Goal: Task Accomplishment & Management: Use online tool/utility

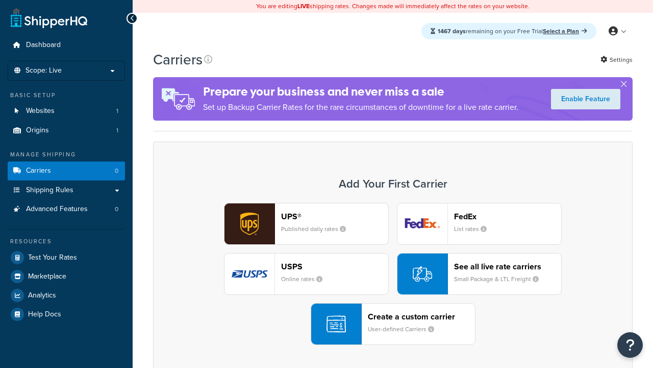
click at [393, 324] on div "Create a custom carrier User-defined Carriers" at bounding box center [421, 323] width 107 height 25
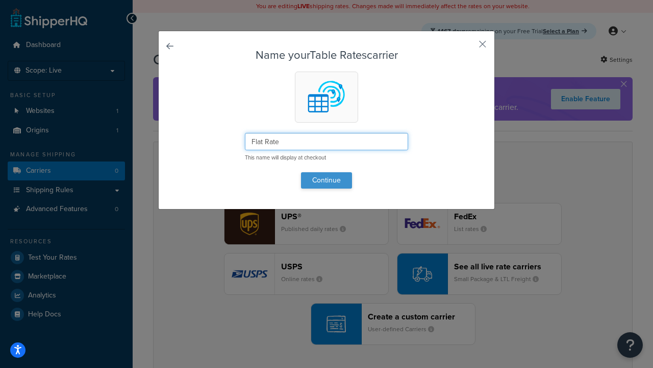
type input "Flat Rate"
click at [327, 180] on button "Continue" at bounding box center [326, 180] width 51 height 16
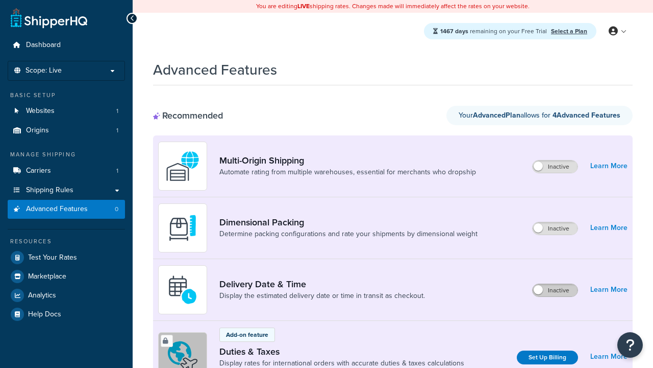
click at [555, 284] on label "Inactive" at bounding box center [555, 290] width 45 height 12
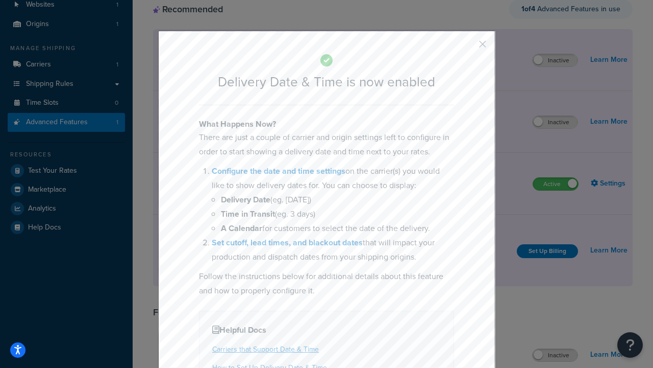
click at [468, 46] on button "button" at bounding box center [468, 47] width 3 height 3
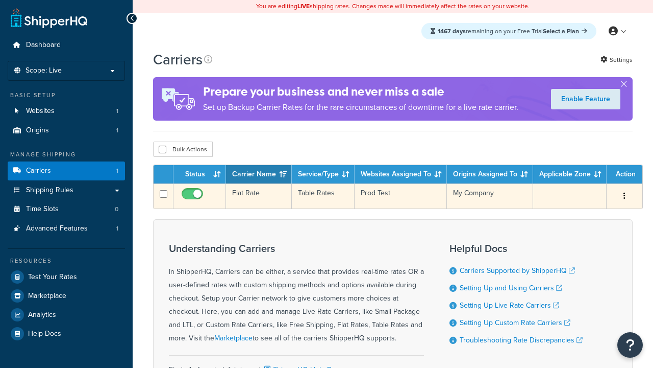
click at [259, 197] on td "Flat Rate" at bounding box center [259, 195] width 66 height 25
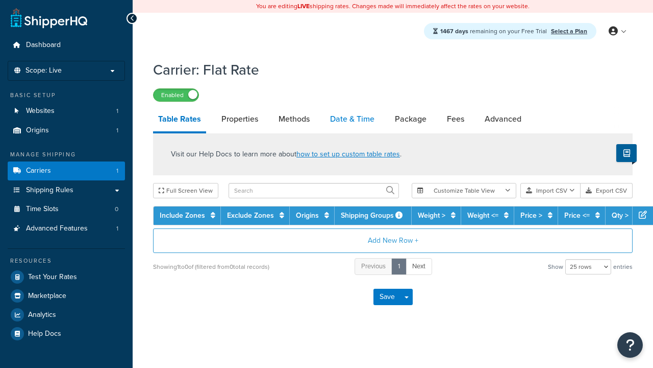
click at [352, 119] on link "Date & Time" at bounding box center [352, 119] width 55 height 25
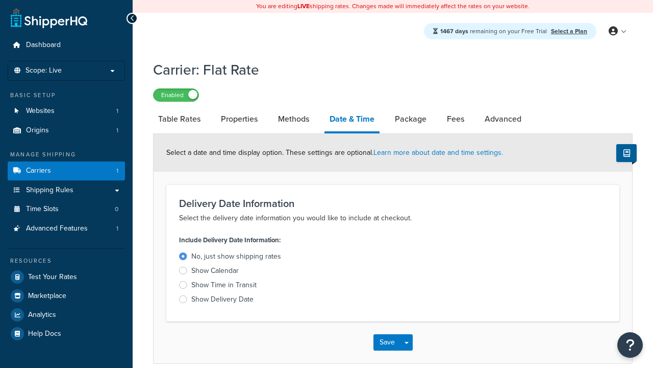
click at [224, 286] on div "Show Time in Transit" at bounding box center [223, 285] width 65 height 10
click at [0, 0] on input "Show Time in Transit" at bounding box center [0, 0] width 0 height 0
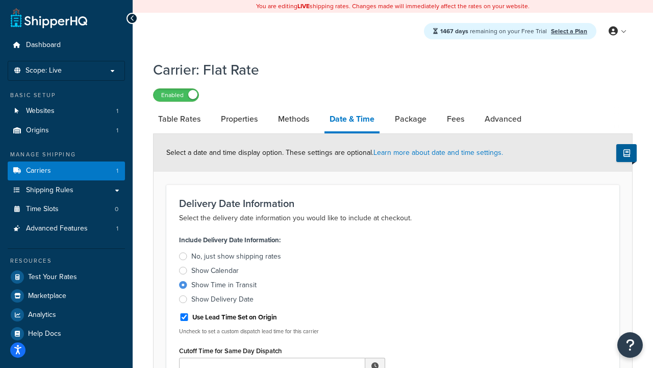
click at [224, 286] on div "Show Time in Transit" at bounding box center [223, 285] width 65 height 10
click at [0, 0] on input "Show Time in Transit" at bounding box center [0, 0] width 0 height 0
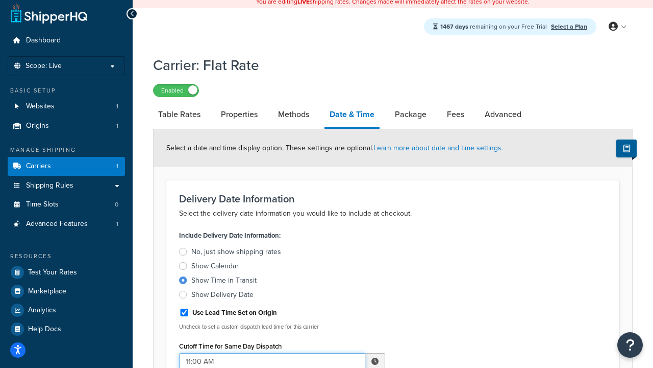
type input "11:00 AM"
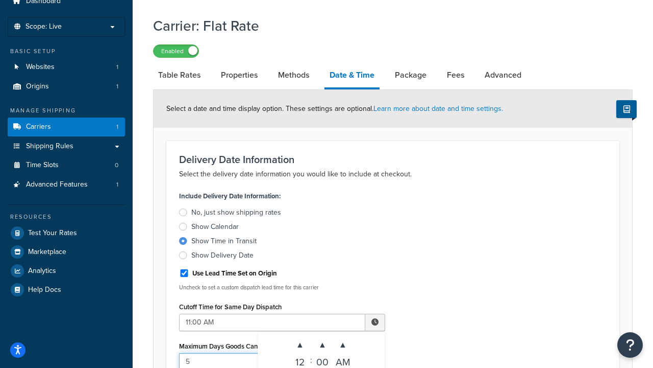
type input "5"
type input "Delivered on:"
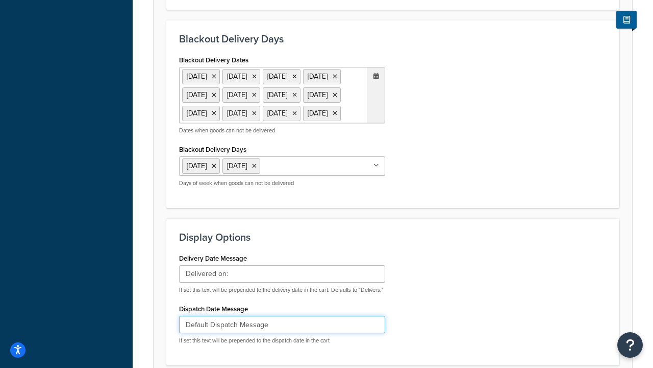
type input "Default Dispatch Message"
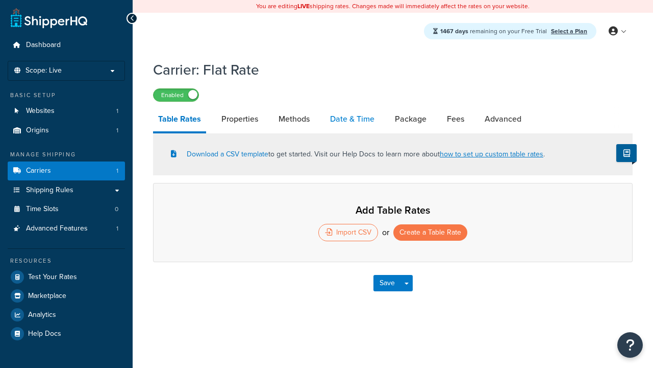
click at [352, 119] on link "Date & Time" at bounding box center [352, 119] width 55 height 25
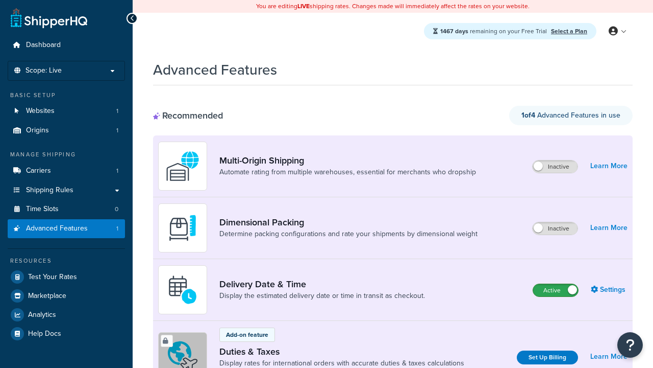
click at [556, 290] on label "Active" at bounding box center [555, 290] width 45 height 12
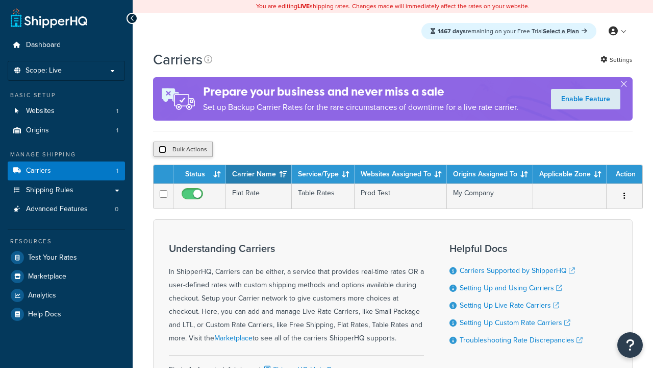
click at [162, 151] on input "checkbox" at bounding box center [163, 149] width 8 height 8
checkbox input "true"
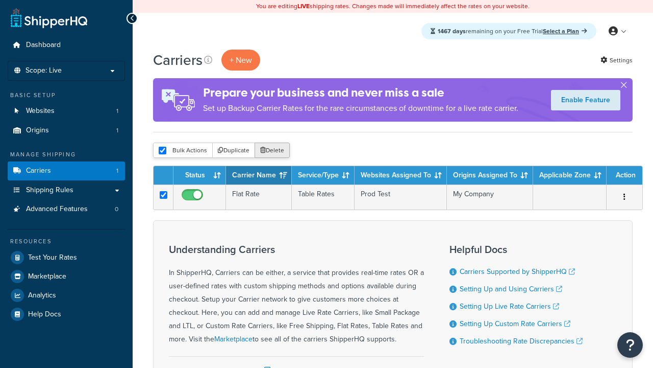
click at [275, 151] on button "Delete" at bounding box center [272, 149] width 35 height 15
